Goal: Navigation & Orientation: Find specific page/section

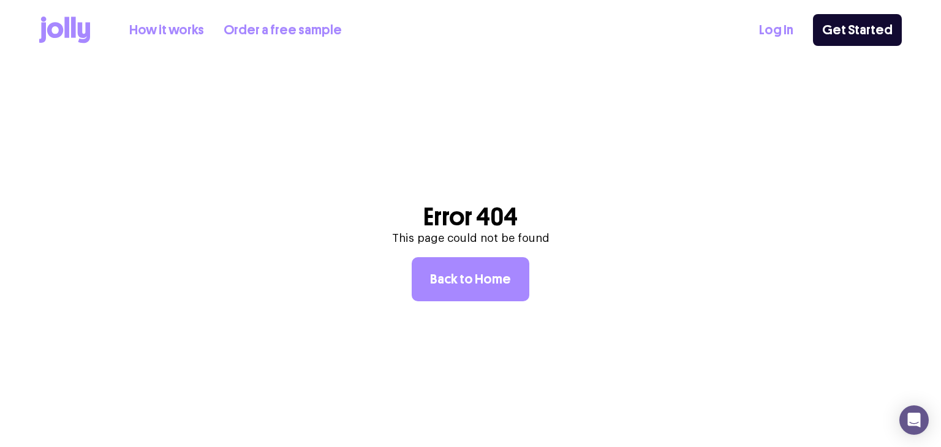
click at [789, 37] on link "Log In" at bounding box center [776, 30] width 34 height 20
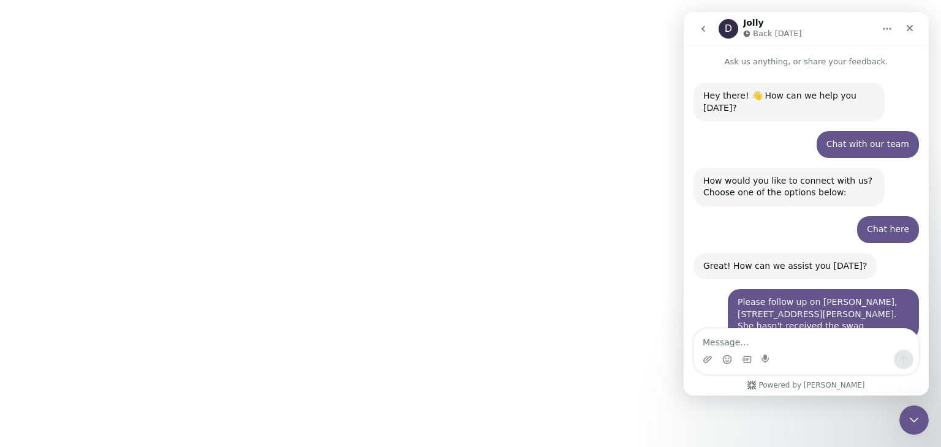
scroll to position [329, 0]
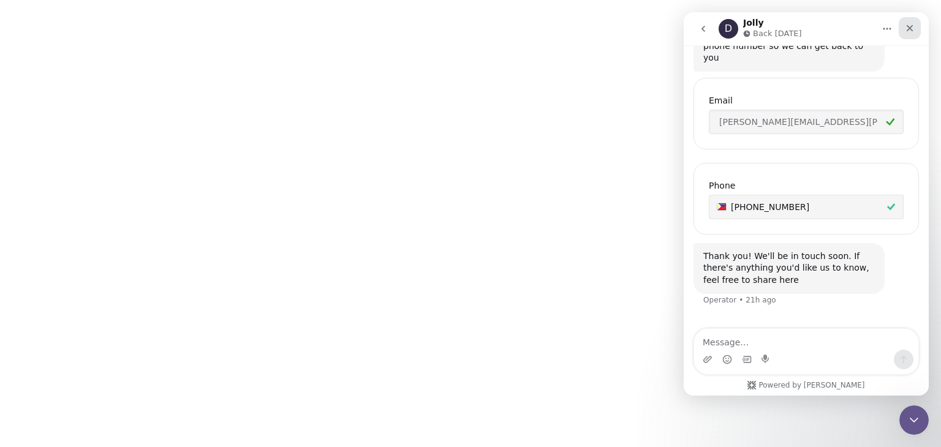
click at [907, 28] on icon "Close" at bounding box center [909, 28] width 10 height 10
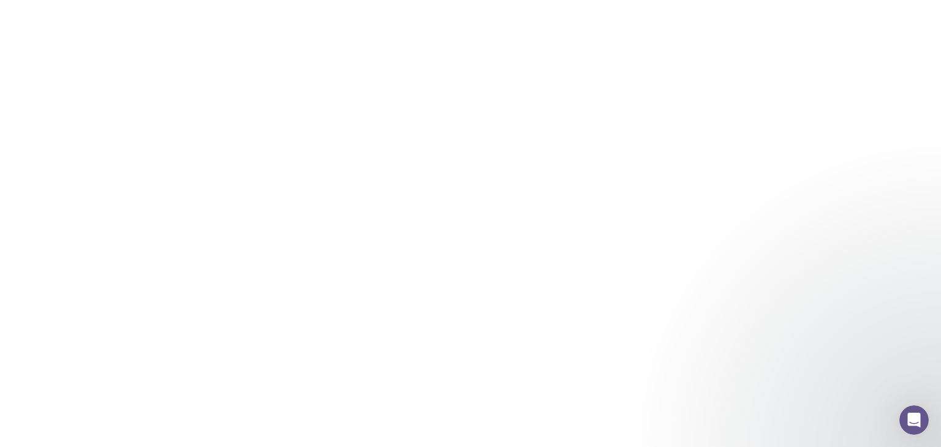
scroll to position [0, 0]
